Goal: Information Seeking & Learning: Learn about a topic

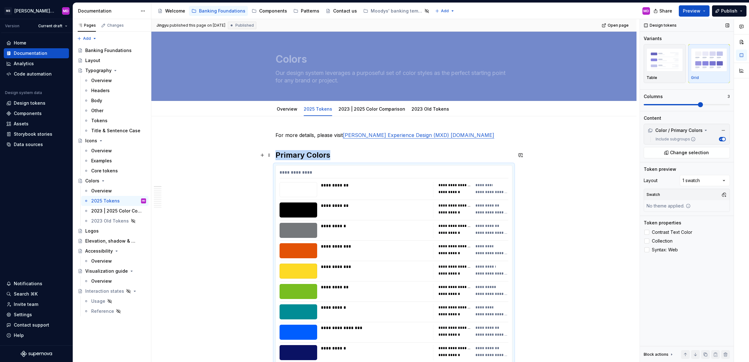
drag, startPoint x: 572, startPoint y: 151, endPoint x: 657, endPoint y: 234, distance: 118.8
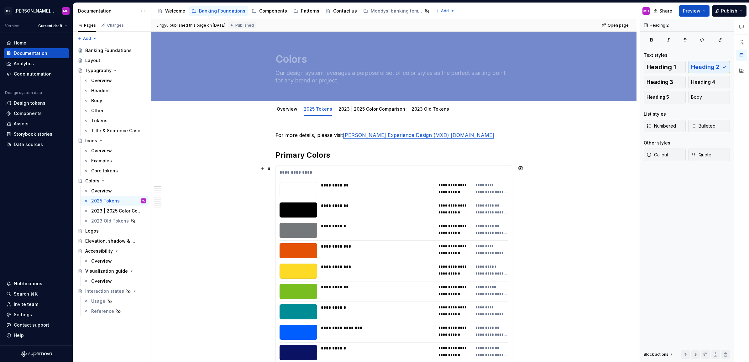
drag, startPoint x: 567, startPoint y: 204, endPoint x: 608, endPoint y: 8, distance: 200.8
click at [567, 204] on div "**********" at bounding box center [395, 190] width 488 height 343
click at [617, 25] on span "Open page" at bounding box center [618, 25] width 21 height 5
click at [105, 207] on div "2023 | 2025 Color Comparison" at bounding box center [118, 211] width 55 height 9
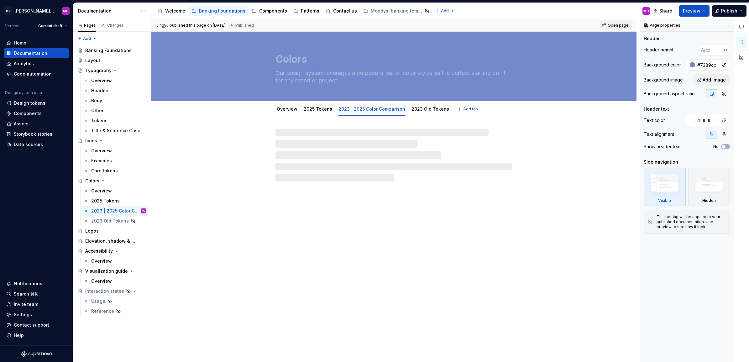
click at [612, 25] on span "Open page" at bounding box center [618, 25] width 21 height 5
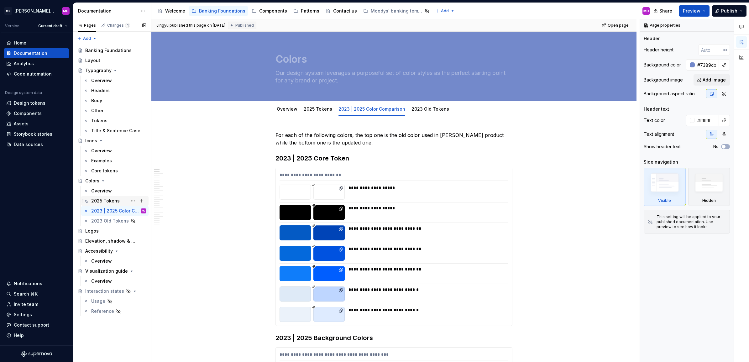
click at [109, 199] on div "2025 Tokens" at bounding box center [105, 201] width 29 height 6
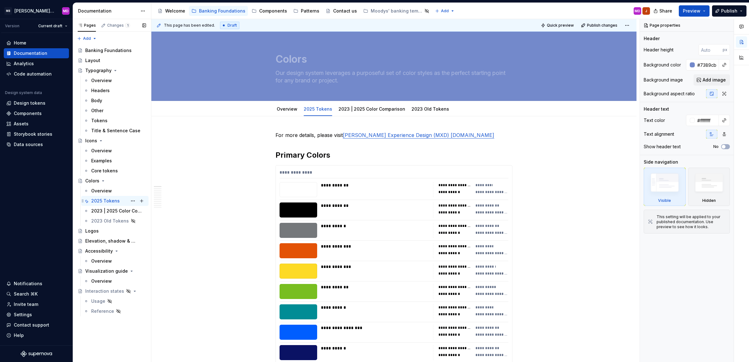
click at [107, 212] on div "2023 | 2025 Color Comparison" at bounding box center [117, 211] width 52 height 6
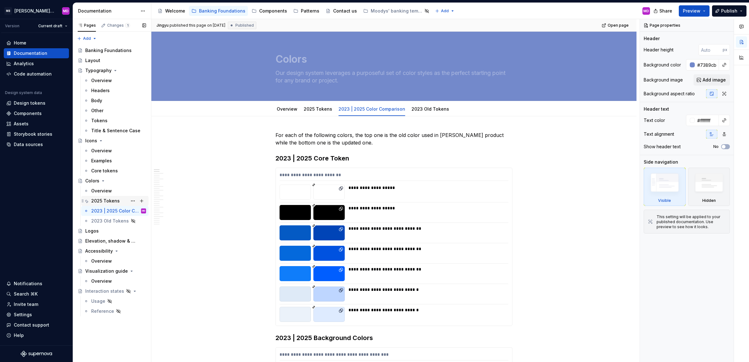
click at [108, 198] on div "2025 Tokens" at bounding box center [105, 201] width 29 height 6
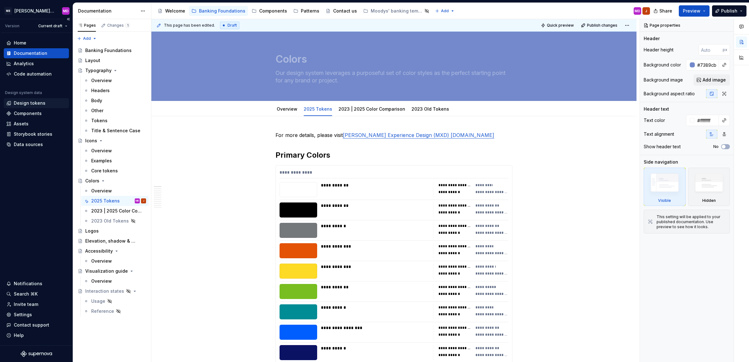
type textarea "*"
click at [36, 99] on div "Design tokens" at bounding box center [36, 103] width 65 height 10
